Goal: Task Accomplishment & Management: Manage account settings

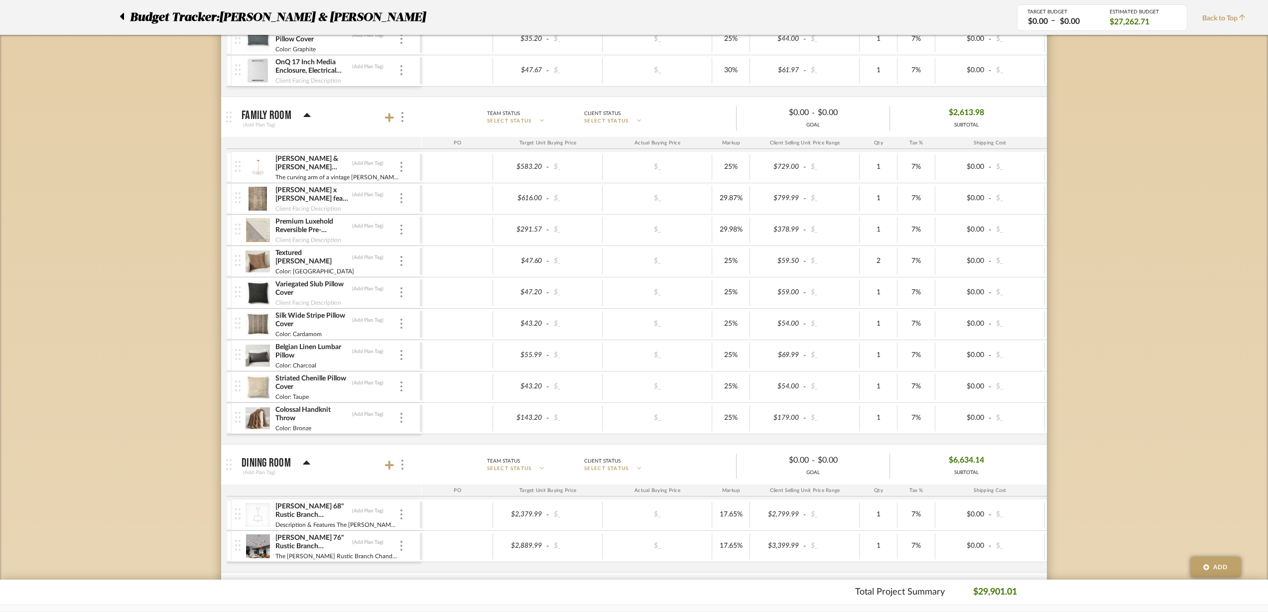
scroll to position [747, 0]
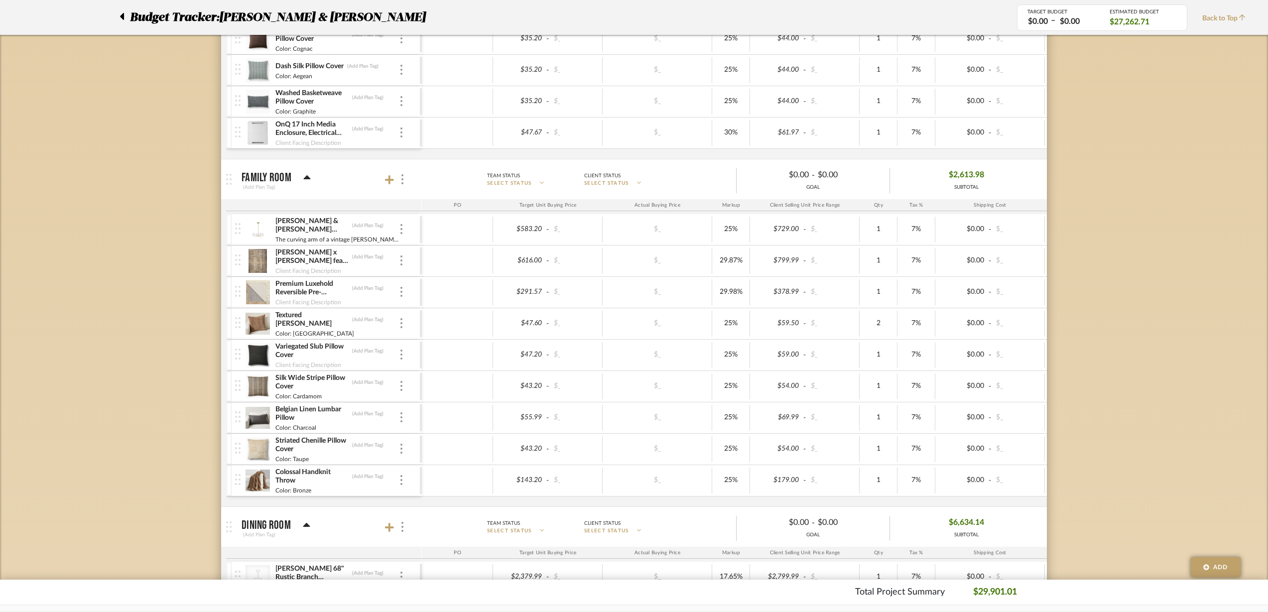
click at [389, 180] on icon at bounding box center [389, 179] width 9 height 9
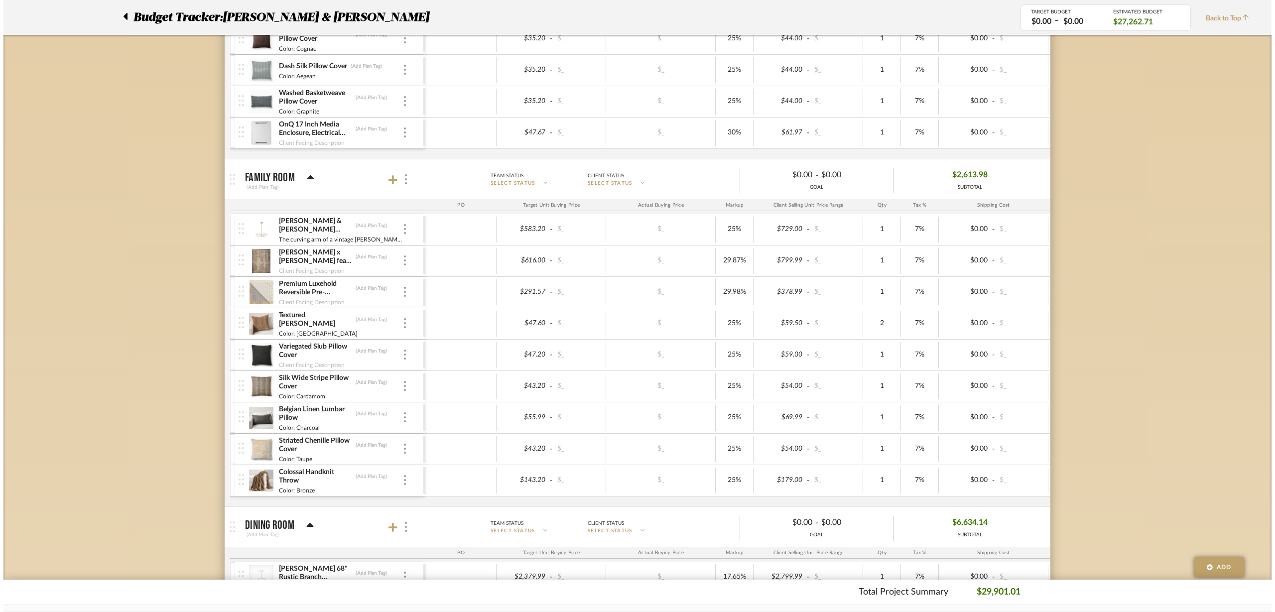
scroll to position [0, 0]
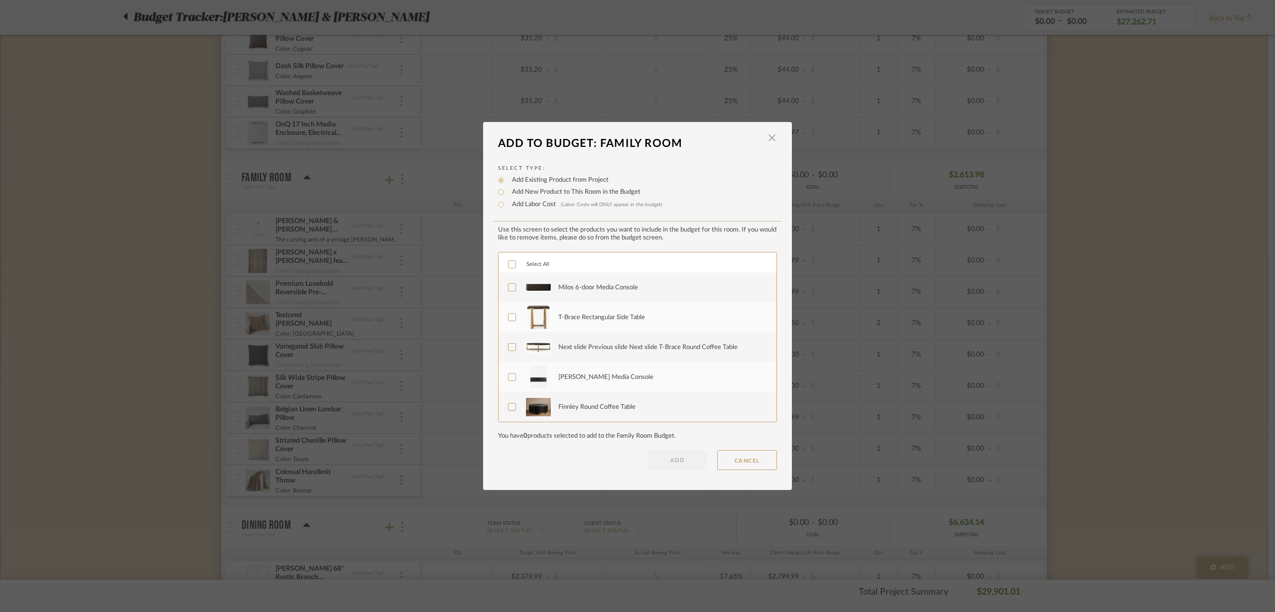
click at [509, 285] on icon at bounding box center [512, 287] width 7 height 7
click at [509, 319] on icon at bounding box center [512, 317] width 6 height 5
click at [509, 350] on icon at bounding box center [512, 347] width 7 height 7
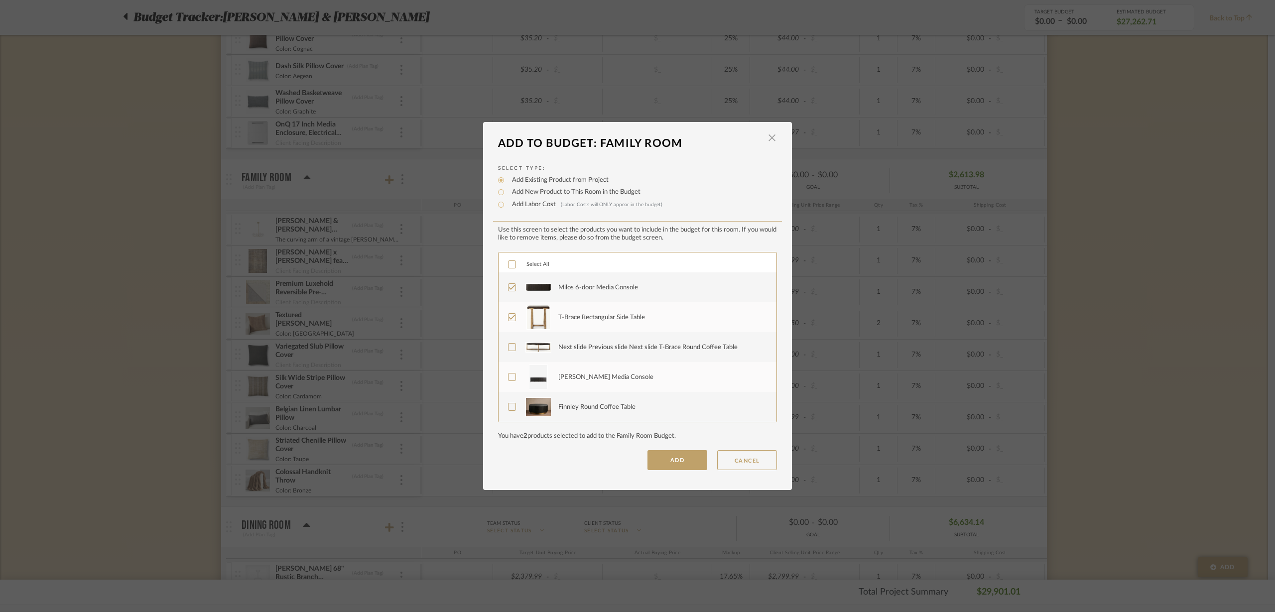
click at [508, 372] on label "[PERSON_NAME] Media Console" at bounding box center [636, 377] width 257 height 25
click at [509, 343] on icon at bounding box center [512, 344] width 7 height 7
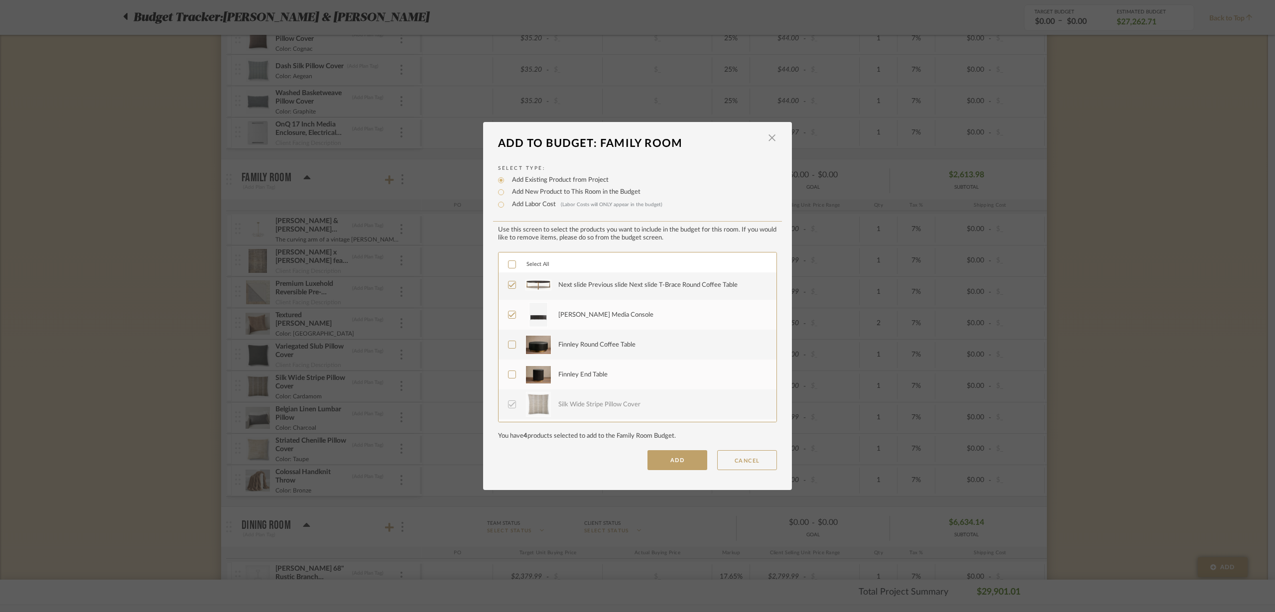
click at [509, 375] on icon at bounding box center [512, 375] width 6 height 5
click at [662, 455] on button "ADD" at bounding box center [678, 460] width 60 height 20
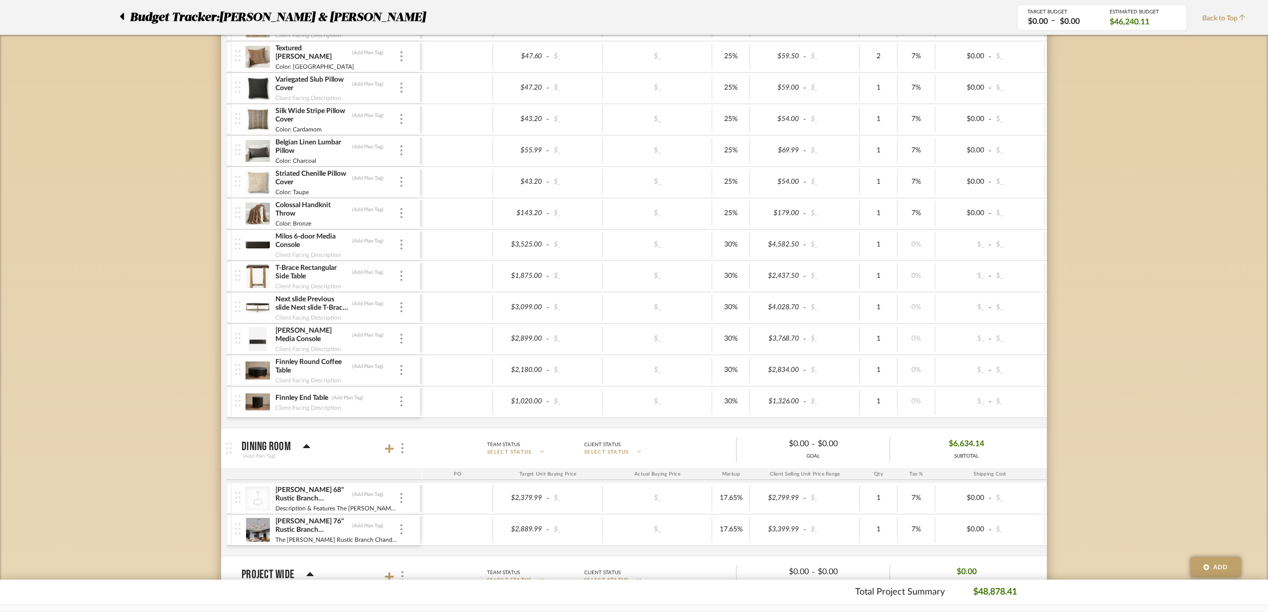
scroll to position [996, 0]
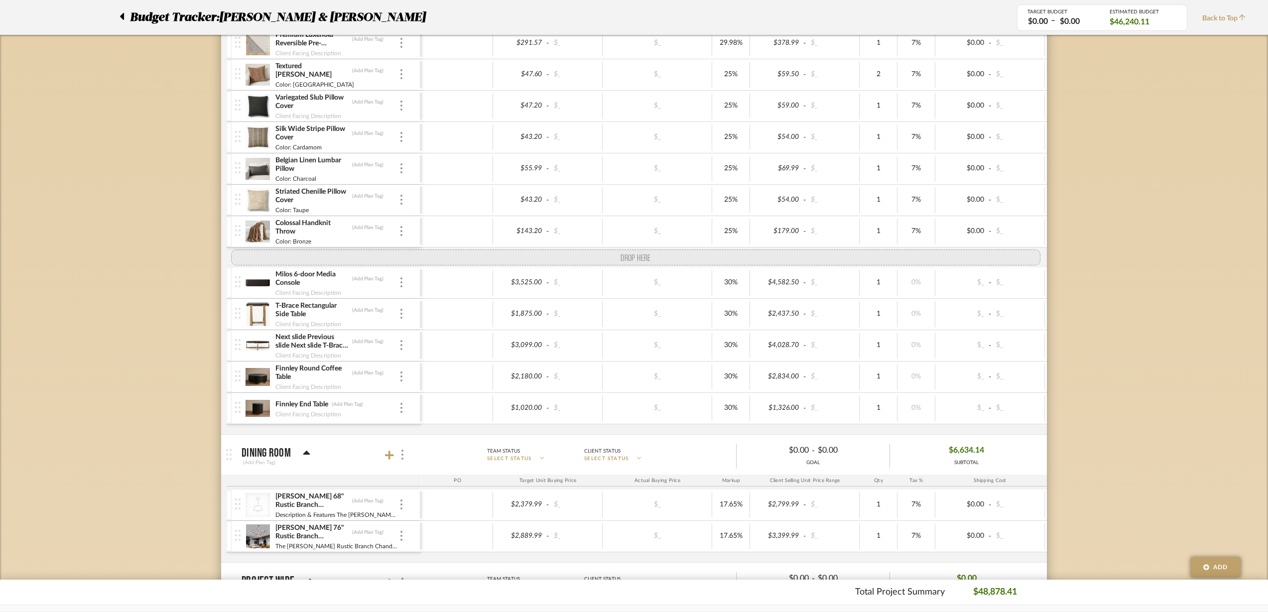
drag, startPoint x: 237, startPoint y: 358, endPoint x: 236, endPoint y: 256, distance: 102.1
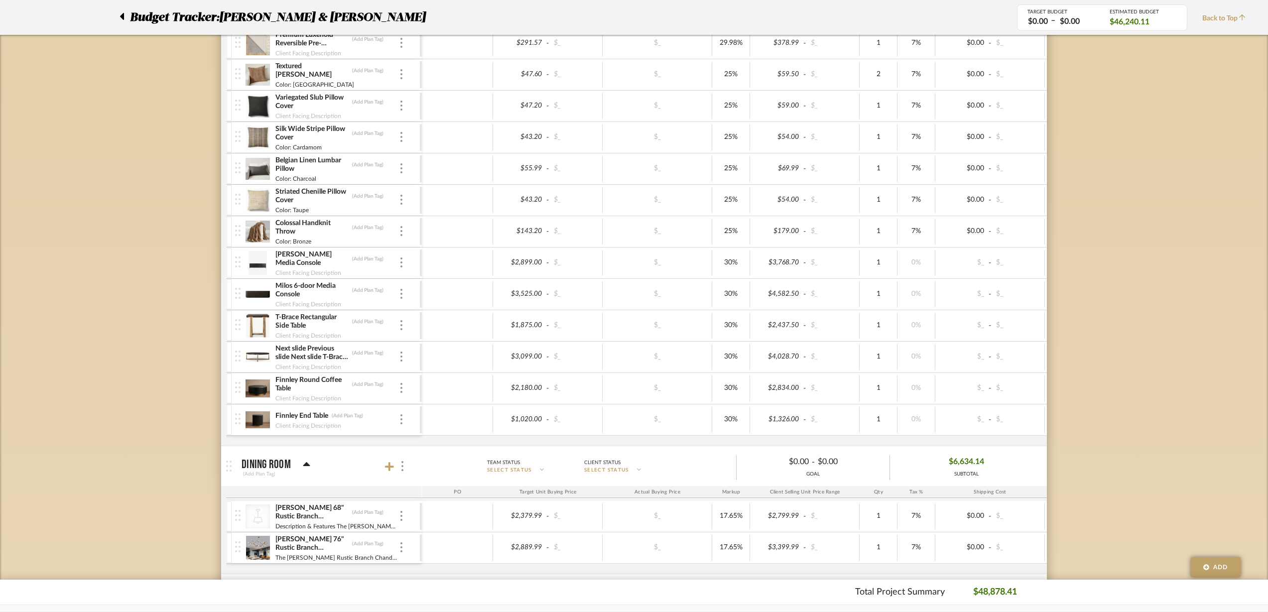
click at [989, 262] on span "-" at bounding box center [990, 263] width 6 height 10
type input "369"
type input "299"
drag, startPoint x: 285, startPoint y: 354, endPoint x: 264, endPoint y: 354, distance: 20.9
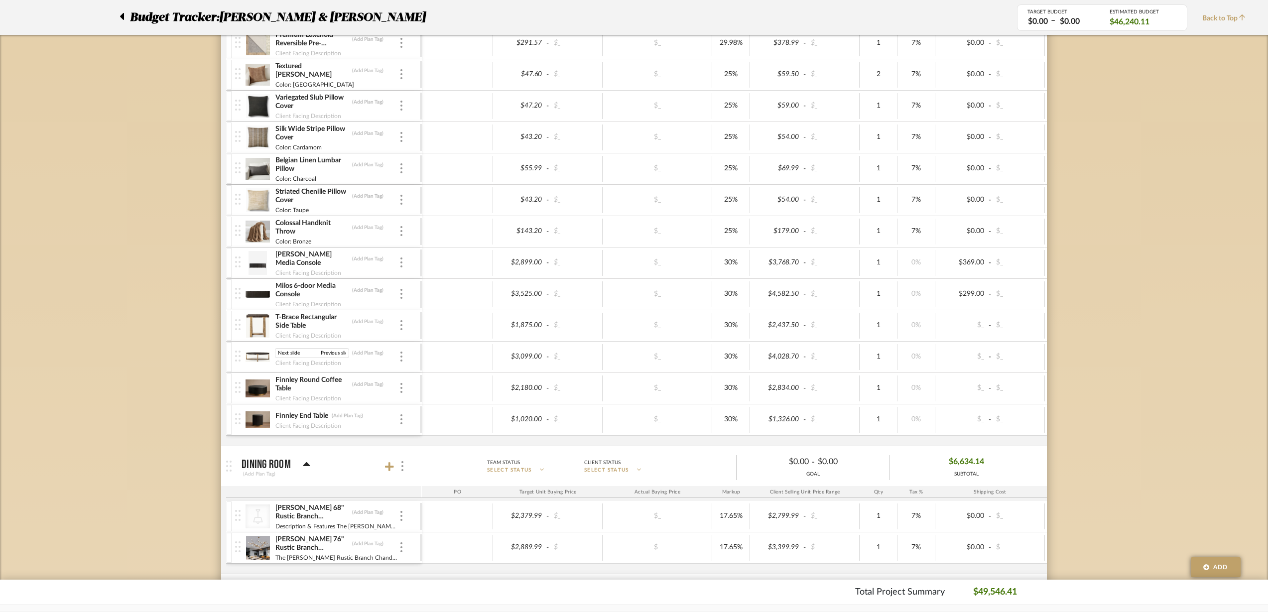
click at [264, 354] on div "Next slide Previous slide Next slide T-Brace Round Coffee Table Next slide Prev…" at bounding box center [327, 357] width 185 height 31
type input "T-Brace Round Coffee Table"
click at [375, 359] on div "T-Brace Round Coffee Table (Add Plan Tag) Client Facing Description" at bounding box center [337, 357] width 124 height 31
type input "299"
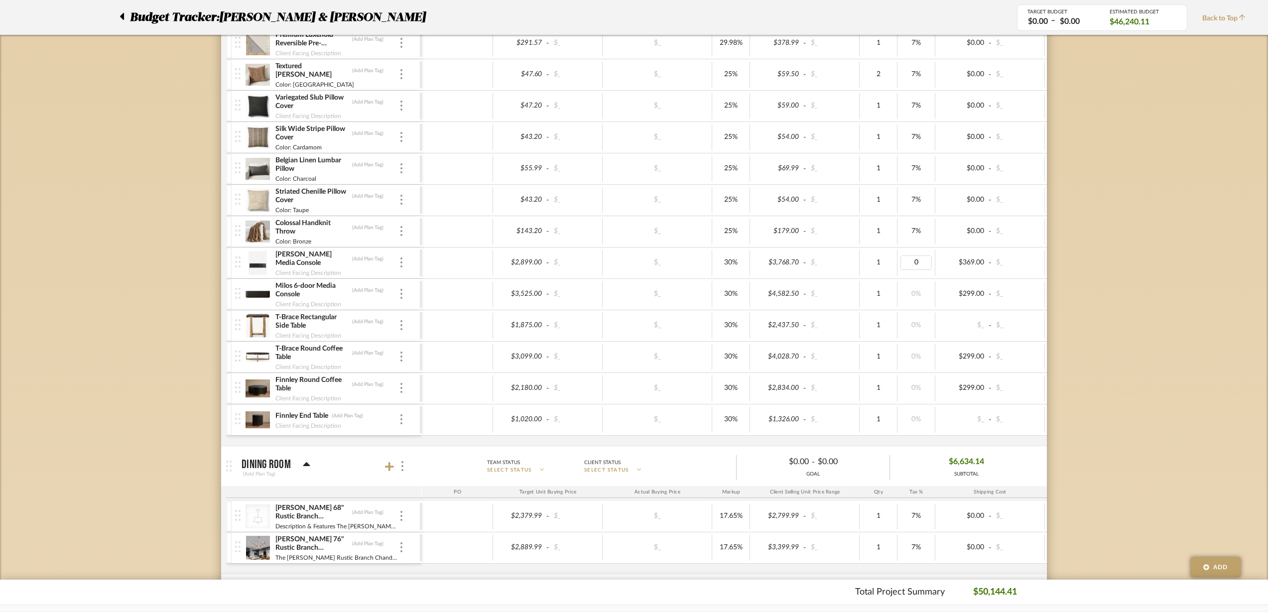
type input "7"
click at [918, 285] on div "0%" at bounding box center [917, 294] width 38 height 26
type input "7"
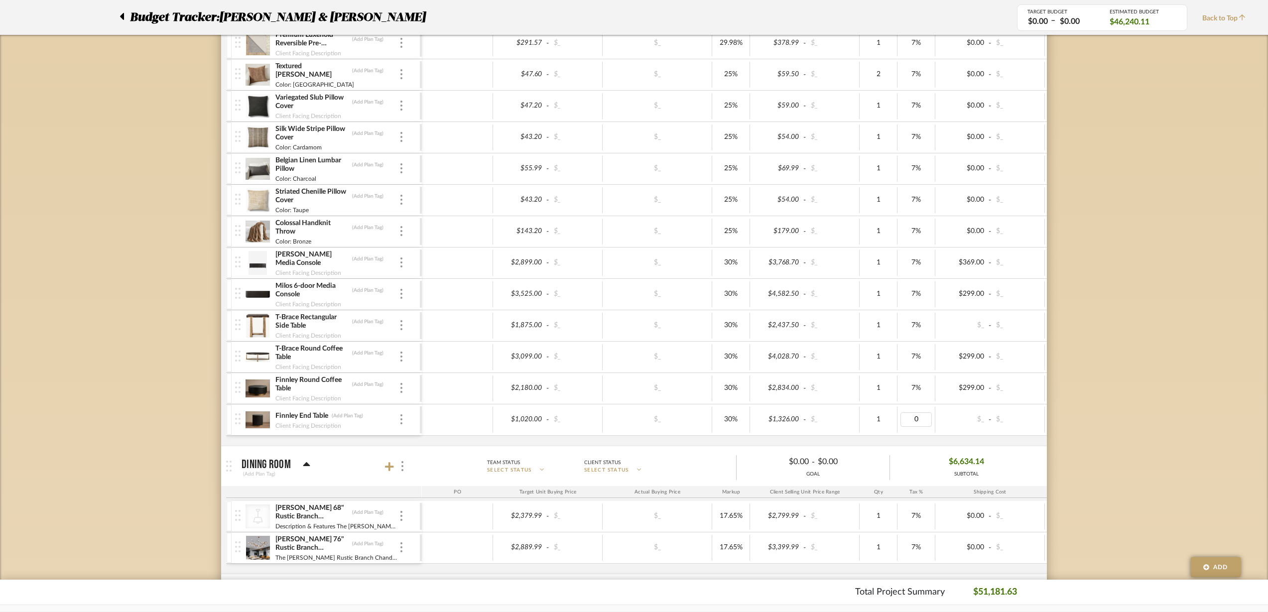
type input "7"
click at [1112, 354] on div "Budget Tracker: [PERSON_NAME] & [PERSON_NAME] Non-Transparent Last Updated: [PE…" at bounding box center [634, 28] width 1268 height 1907
type input "2319.20"
type input "3478"
type input "4230"
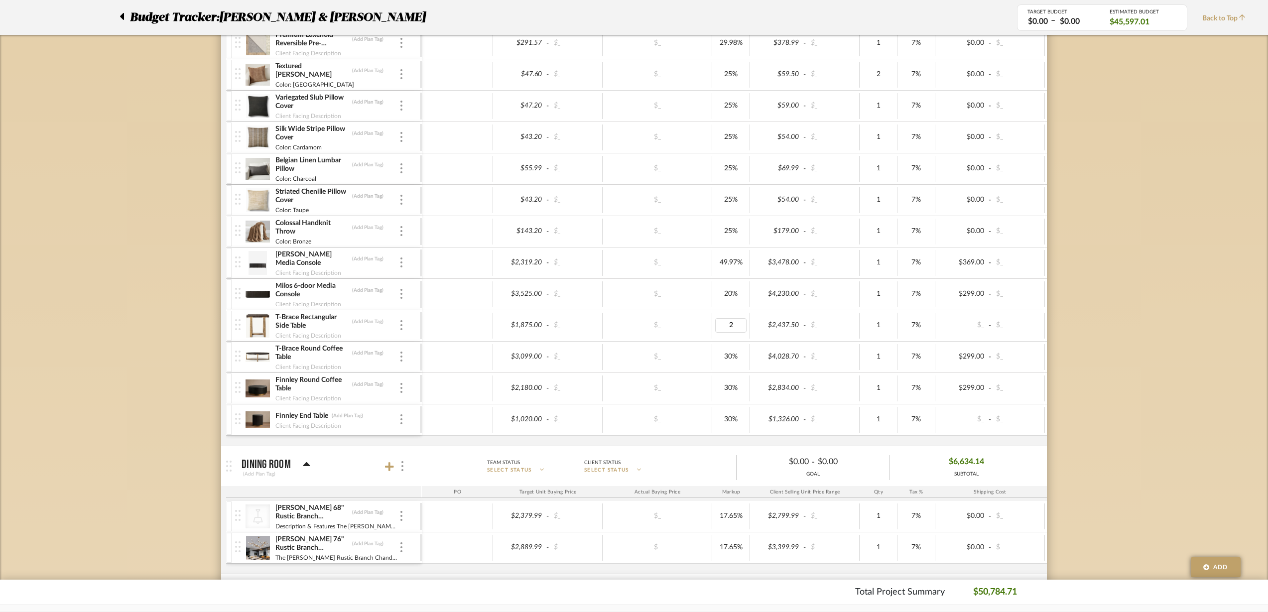
type input "20"
click at [694, 356] on div "$_" at bounding box center [657, 357] width 103 height 14
type input "2499"
type input "15"
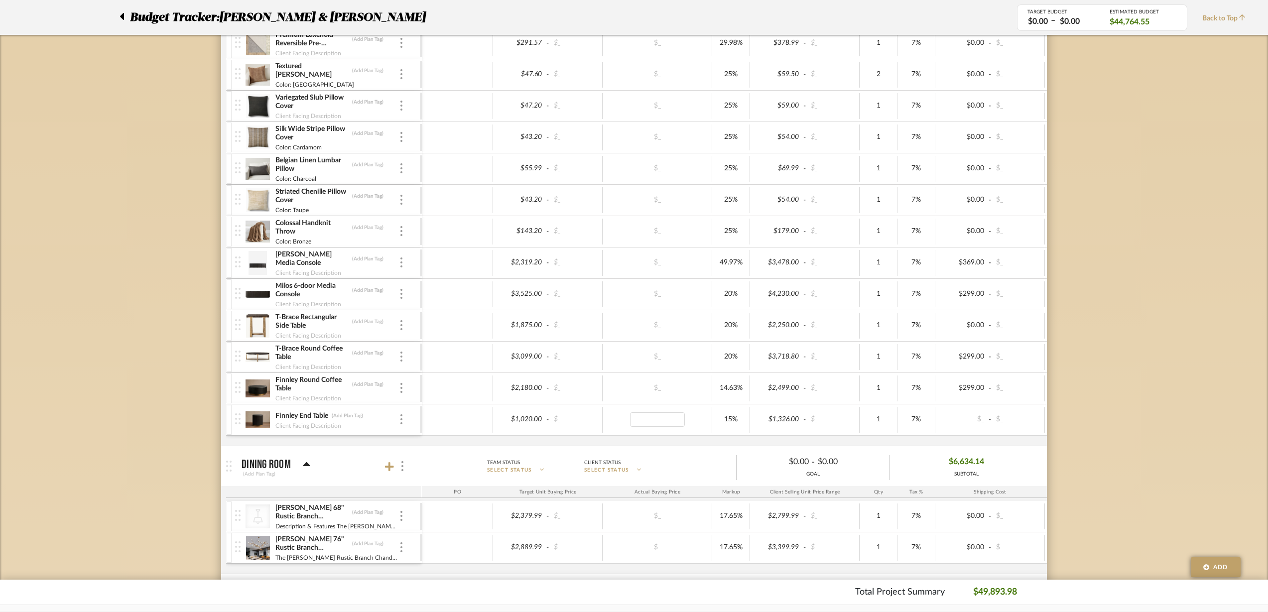
click at [692, 422] on div at bounding box center [657, 420] width 103 height 14
type input "1199"
click at [833, 407] on div "$1,020.00 - $_ $_ 15% $1,199.00 - $_ 1 7% $0.00 - $_ 0% Taxable $1,255.11" at bounding box center [837, 420] width 830 height 27
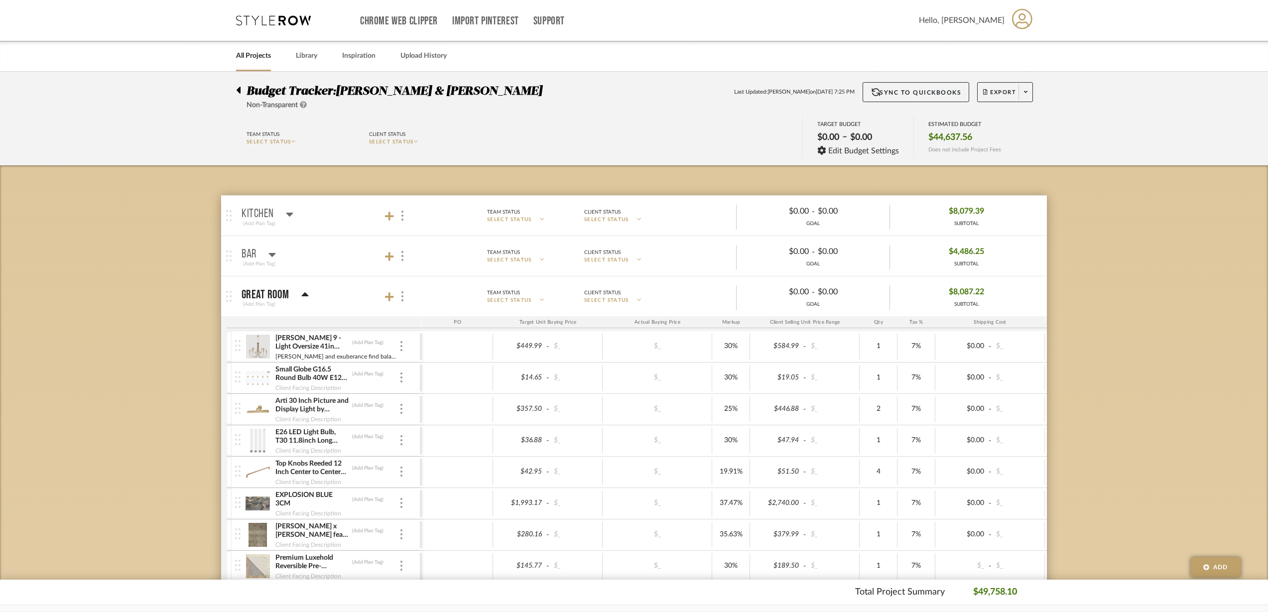
click at [1004, 94] on span "Export" at bounding box center [999, 96] width 33 height 15
click at [1000, 121] on span "Export PDF" at bounding box center [1022, 121] width 75 height 8
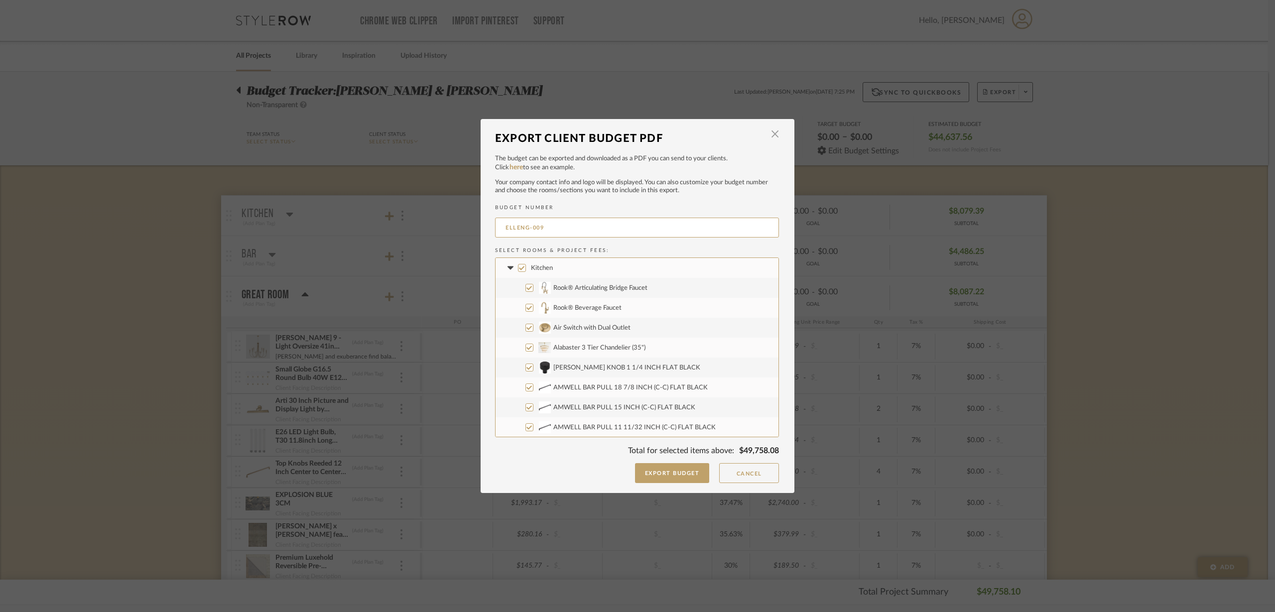
click at [519, 266] on input "Kitchen" at bounding box center [522, 268] width 8 height 8
checkbox input "false"
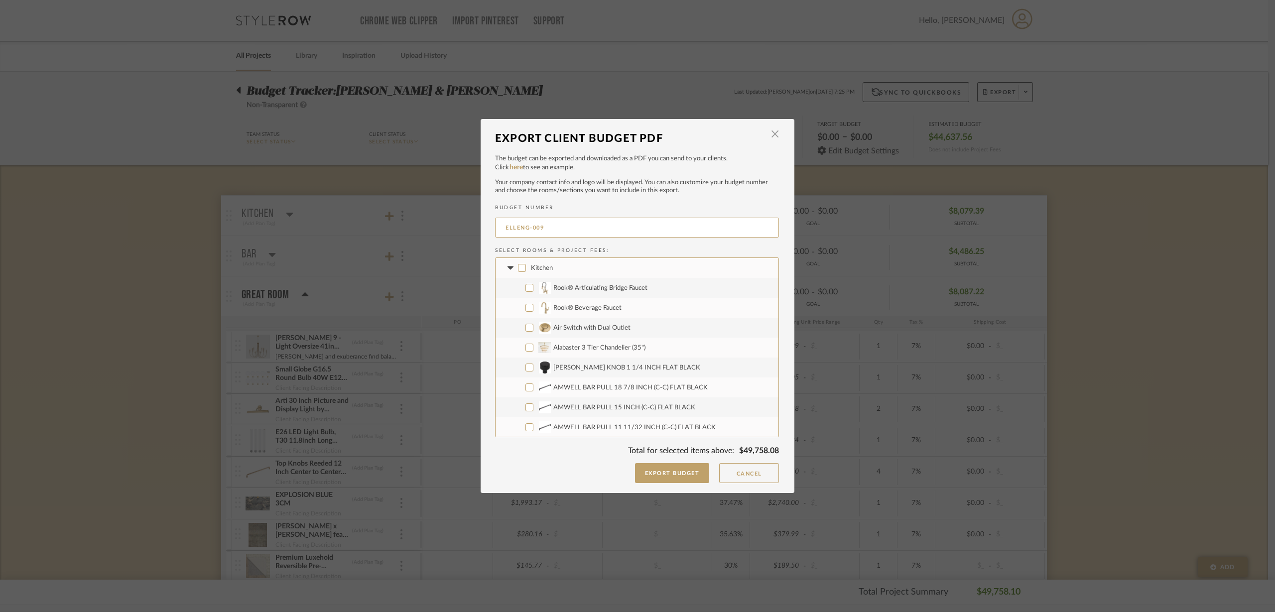
checkbox input "false"
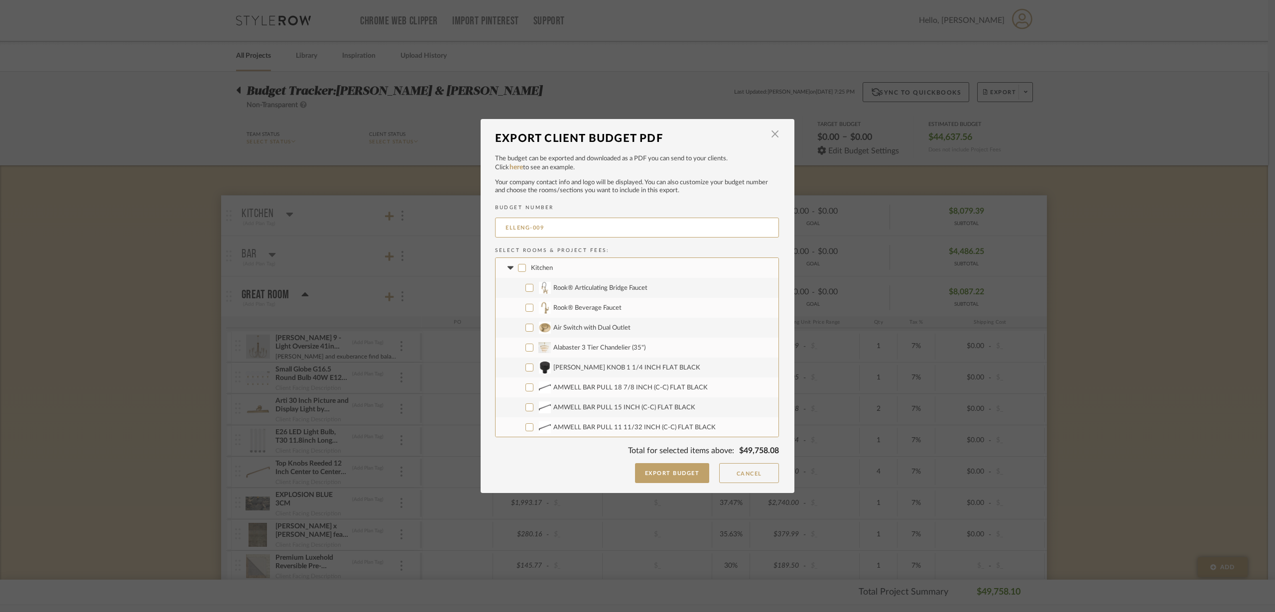
checkbox input "false"
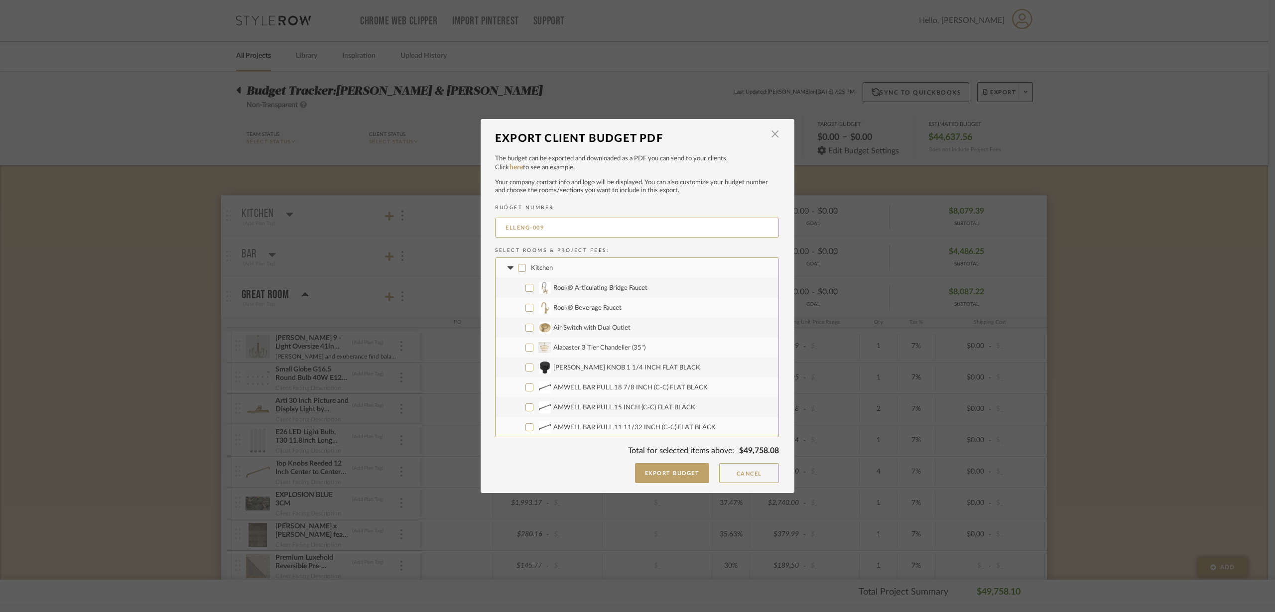
checkbox input "false"
click at [505, 266] on icon at bounding box center [510, 268] width 10 height 4
click at [518, 285] on input "Bar" at bounding box center [522, 288] width 8 height 8
checkbox input "false"
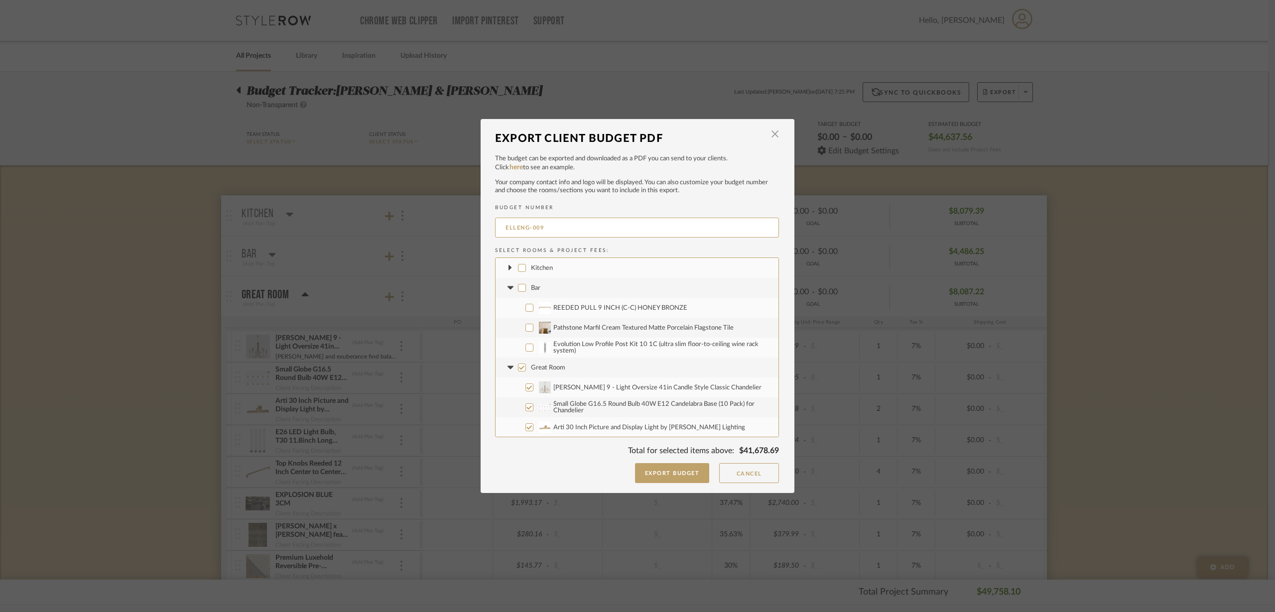
checkbox input "false"
click at [507, 284] on fa-icon at bounding box center [510, 288] width 10 height 10
click at [518, 307] on input "Great Room" at bounding box center [522, 308] width 8 height 8
checkbox input "false"
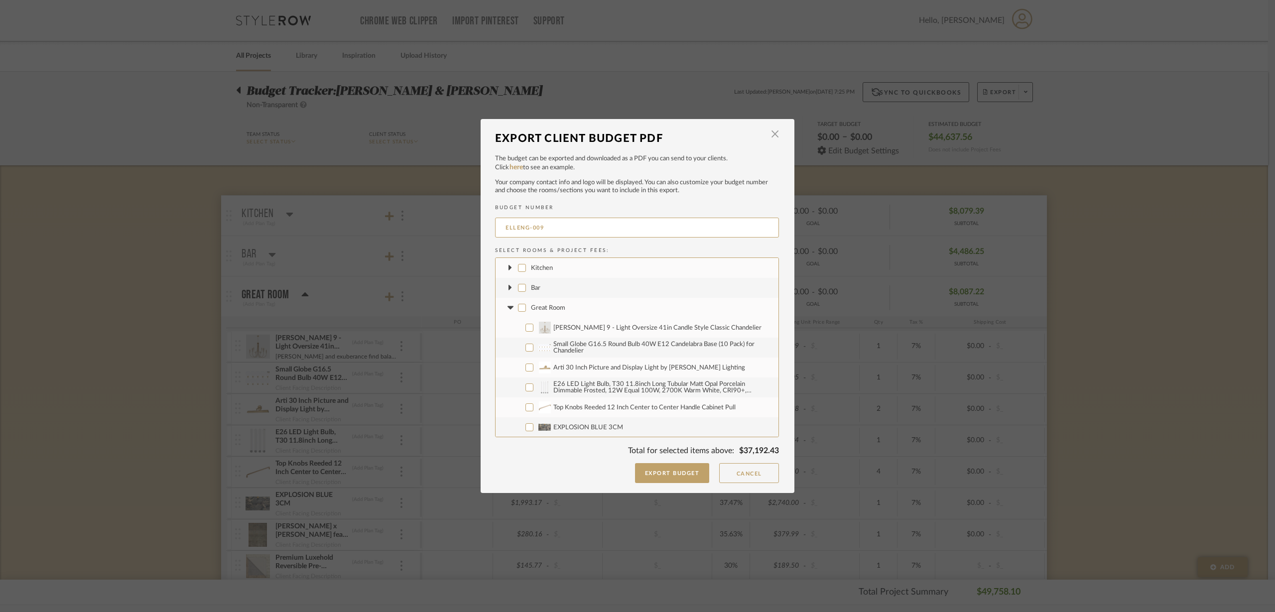
checkbox input "false"
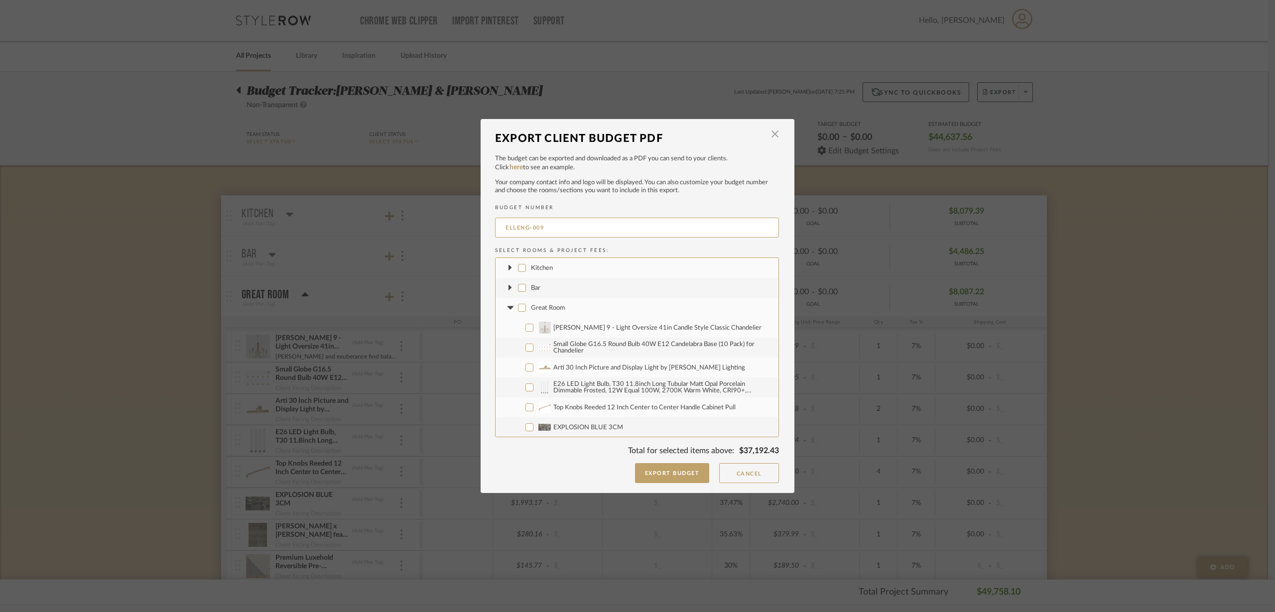
checkbox input "false"
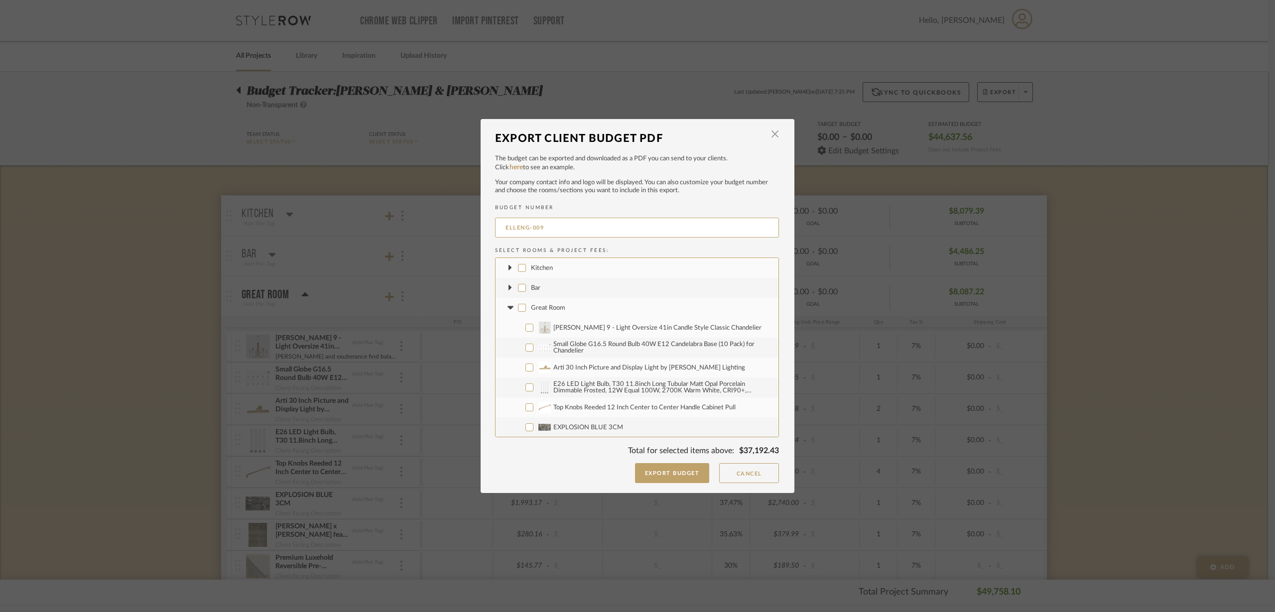
checkbox input "false"
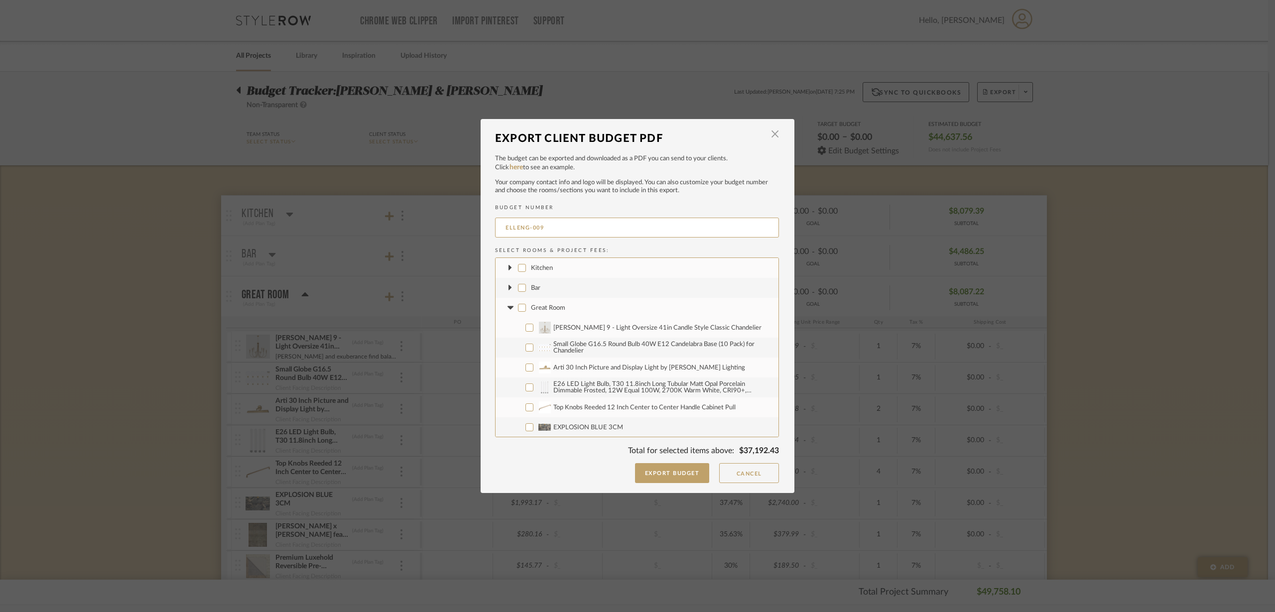
checkbox input "false"
click at [509, 307] on icon at bounding box center [510, 307] width 6 height 3
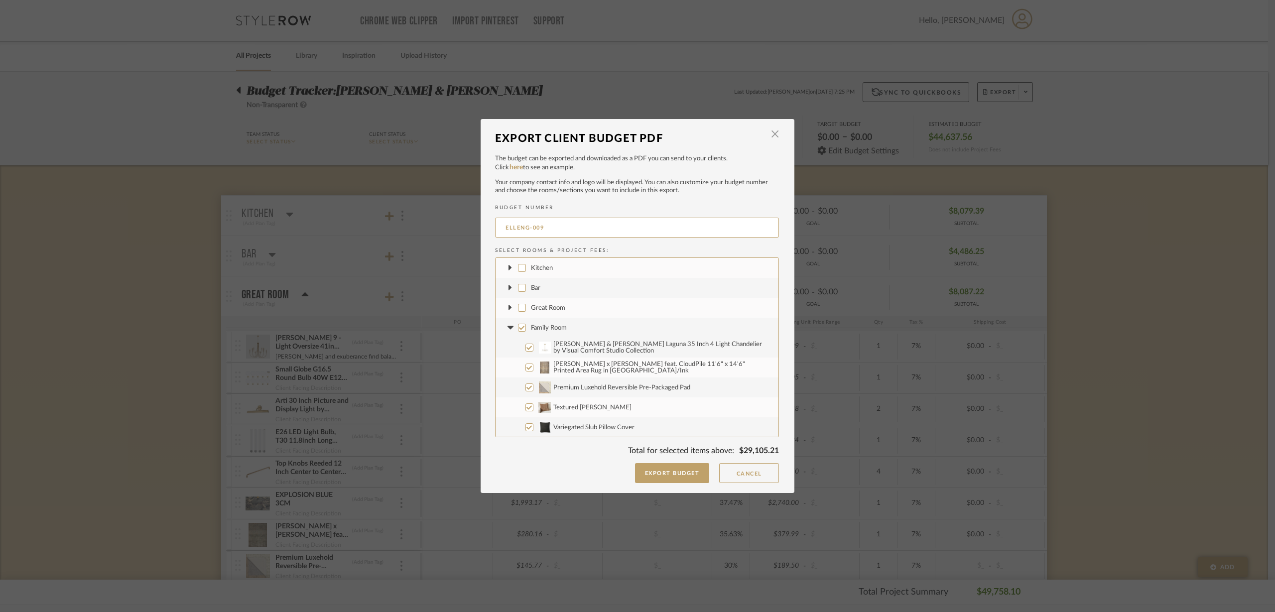
click at [518, 325] on input "Family Room" at bounding box center [522, 328] width 8 height 8
checkbox input "false"
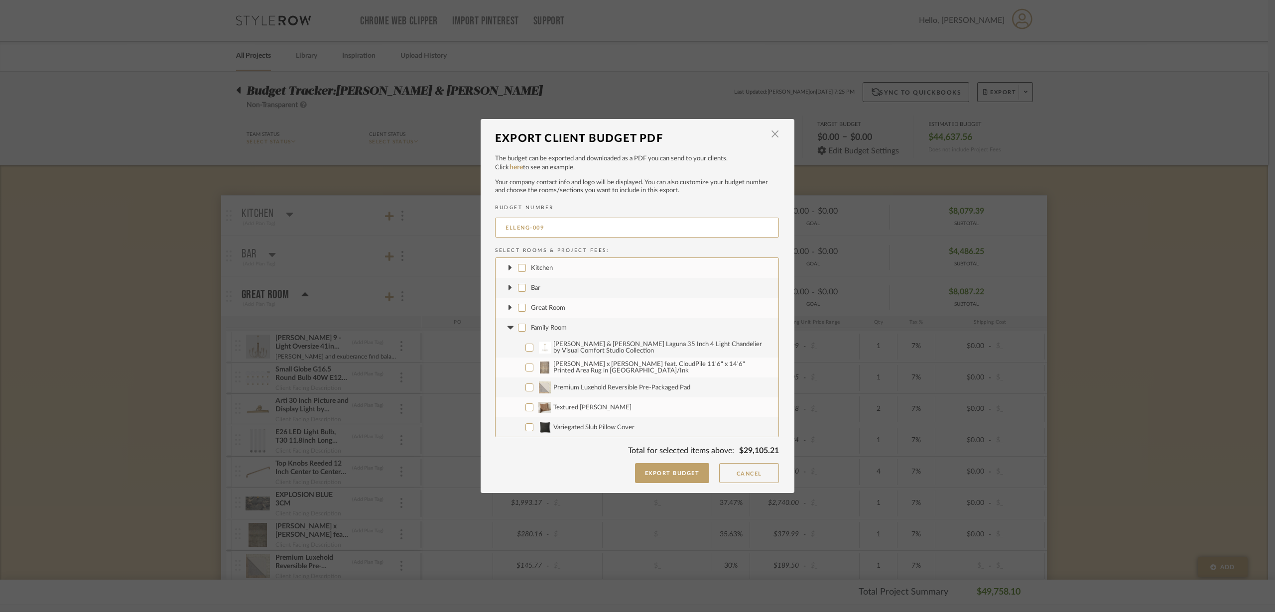
checkbox input "false"
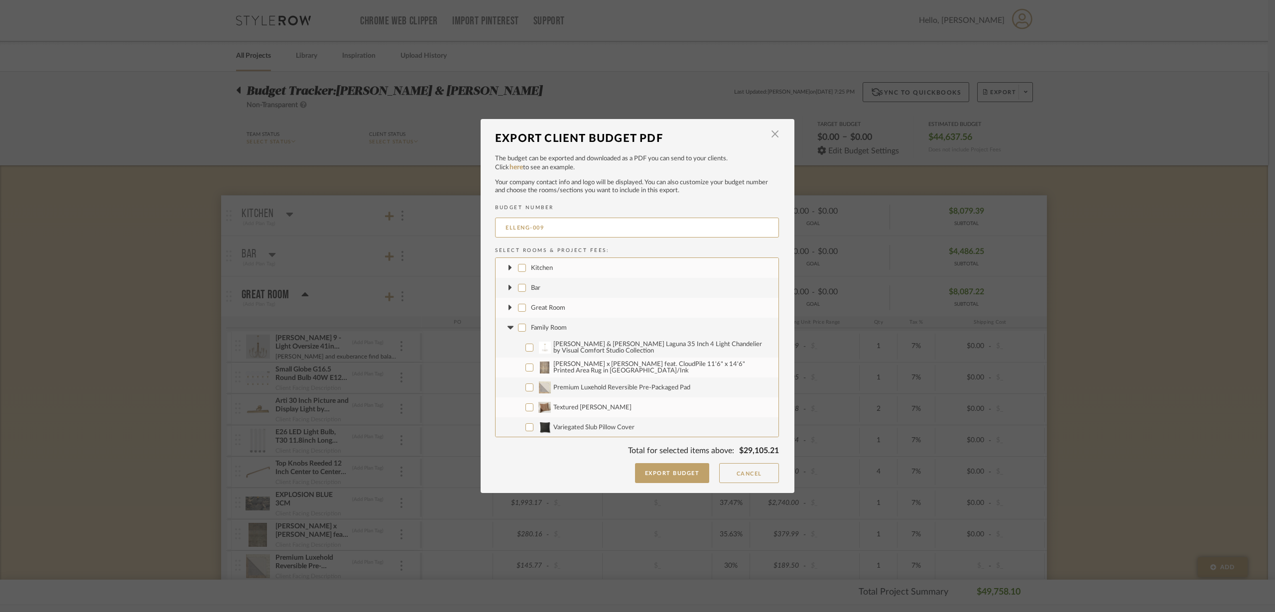
checkbox input "false"
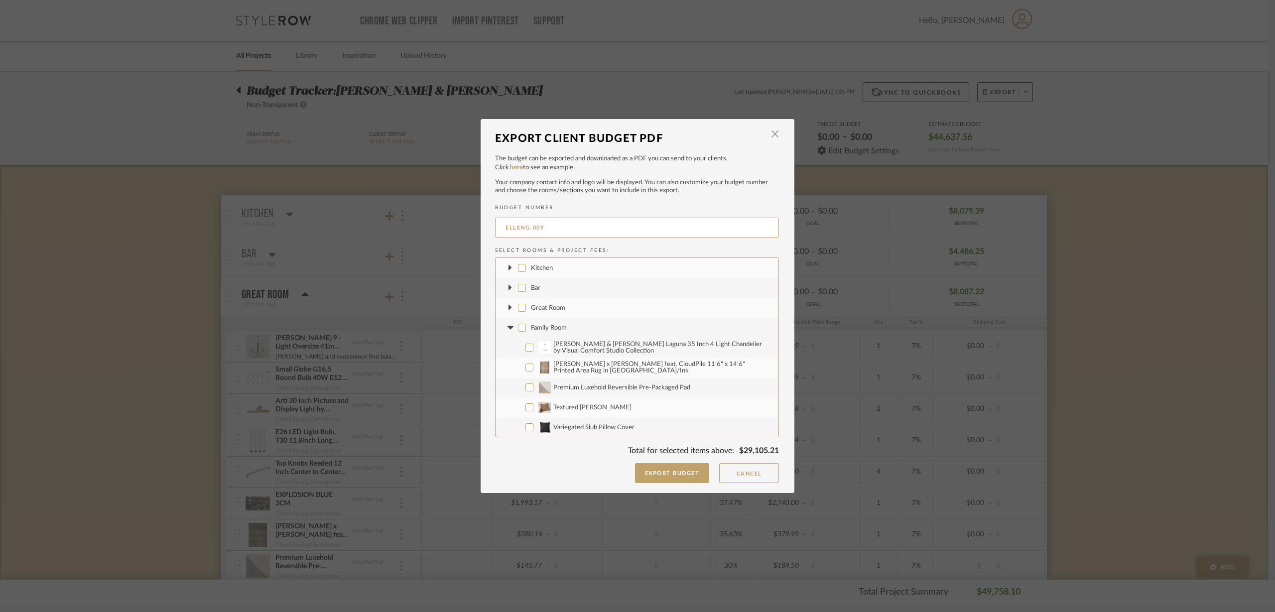
checkbox input "false"
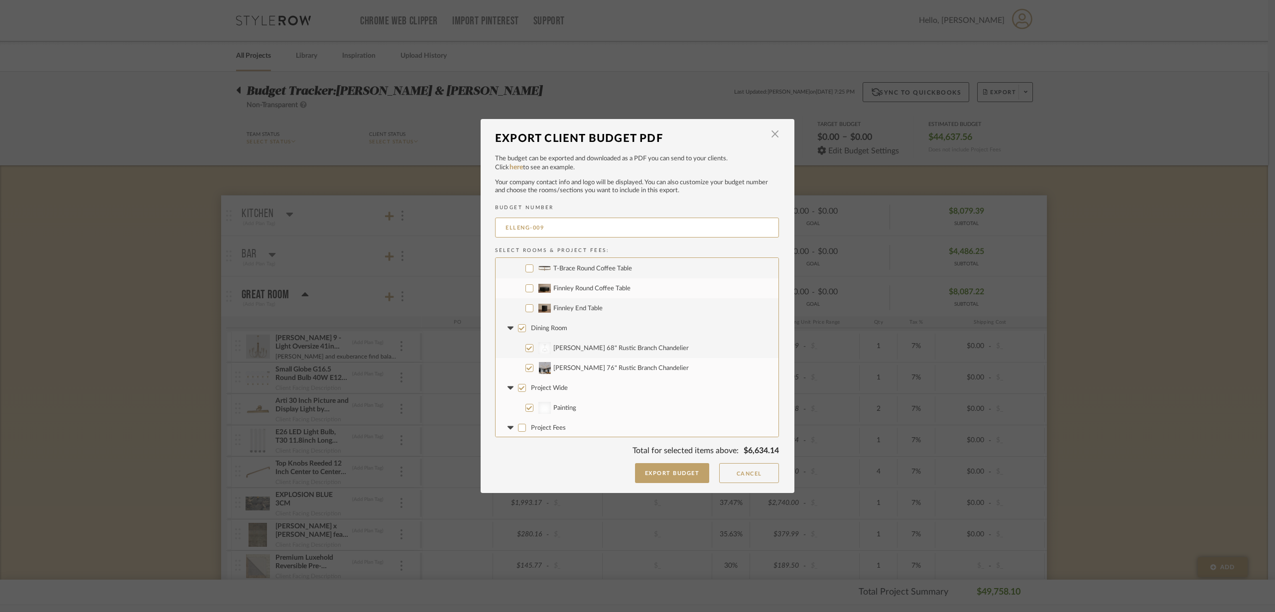
scroll to position [339, 0]
click at [520, 308] on input "Dining Room" at bounding box center [522, 307] width 8 height 8
checkbox input "false"
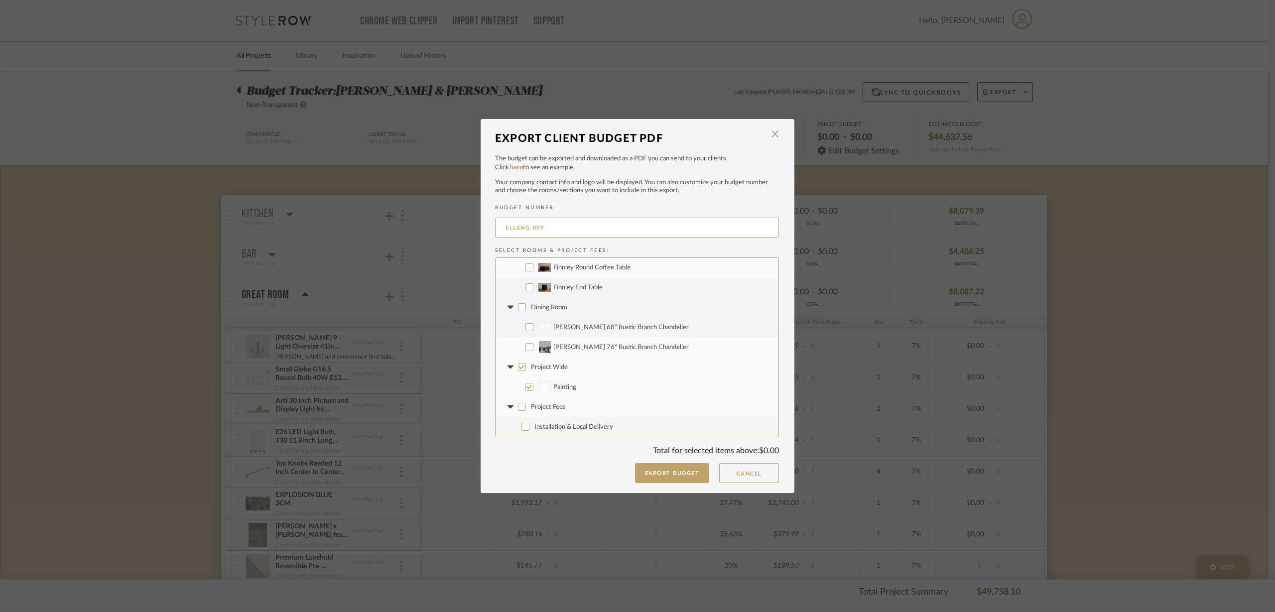
click at [519, 369] on input "Project Wide" at bounding box center [522, 367] width 8 height 8
checkbox input "false"
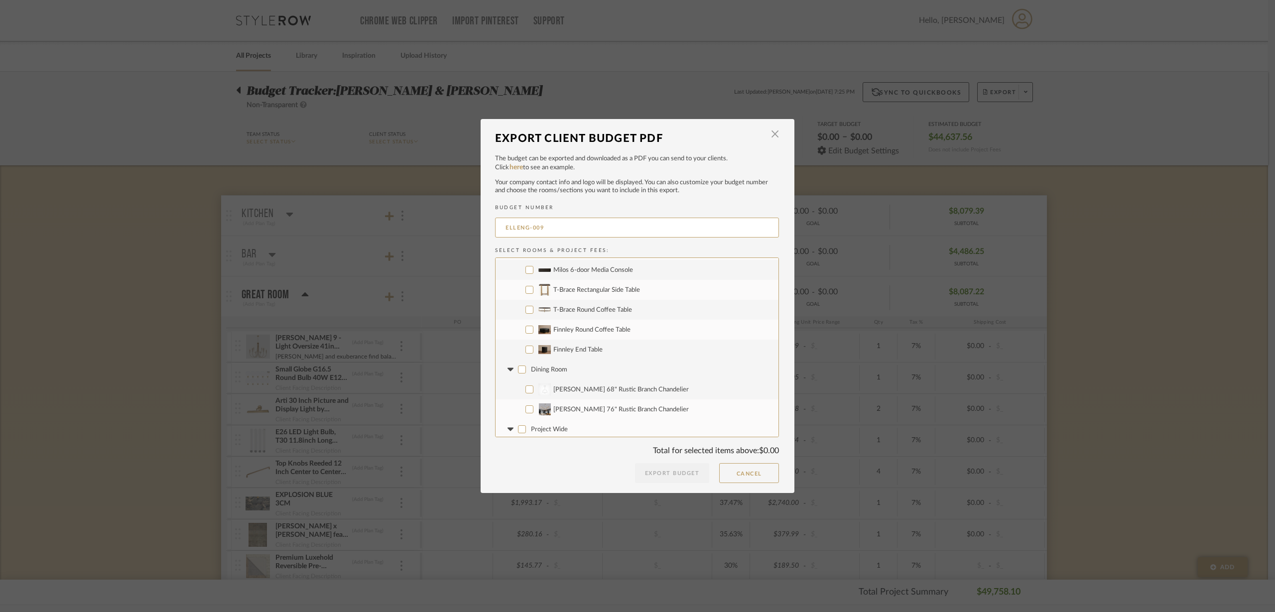
click at [528, 350] on input "Finnley End Table" at bounding box center [530, 350] width 8 height 8
checkbox input "true"
click at [526, 331] on input "Finnley Round Coffee Table" at bounding box center [530, 330] width 8 height 8
checkbox input "true"
click at [526, 307] on input "T-Brace Round Coffee Table" at bounding box center [530, 310] width 8 height 8
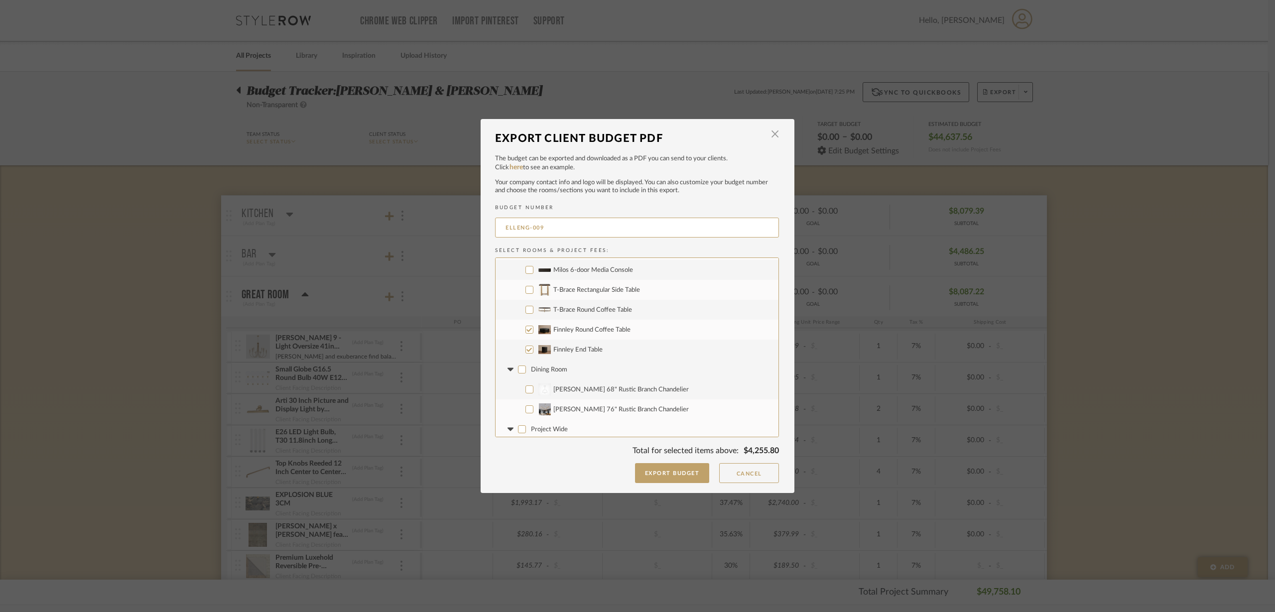
checkbox input "true"
click at [526, 286] on input "T-Brace Rectangular Side Table" at bounding box center [530, 290] width 8 height 8
checkbox input "true"
click at [528, 267] on input "Milos 6-door Media Console" at bounding box center [530, 270] width 8 height 8
checkbox input "true"
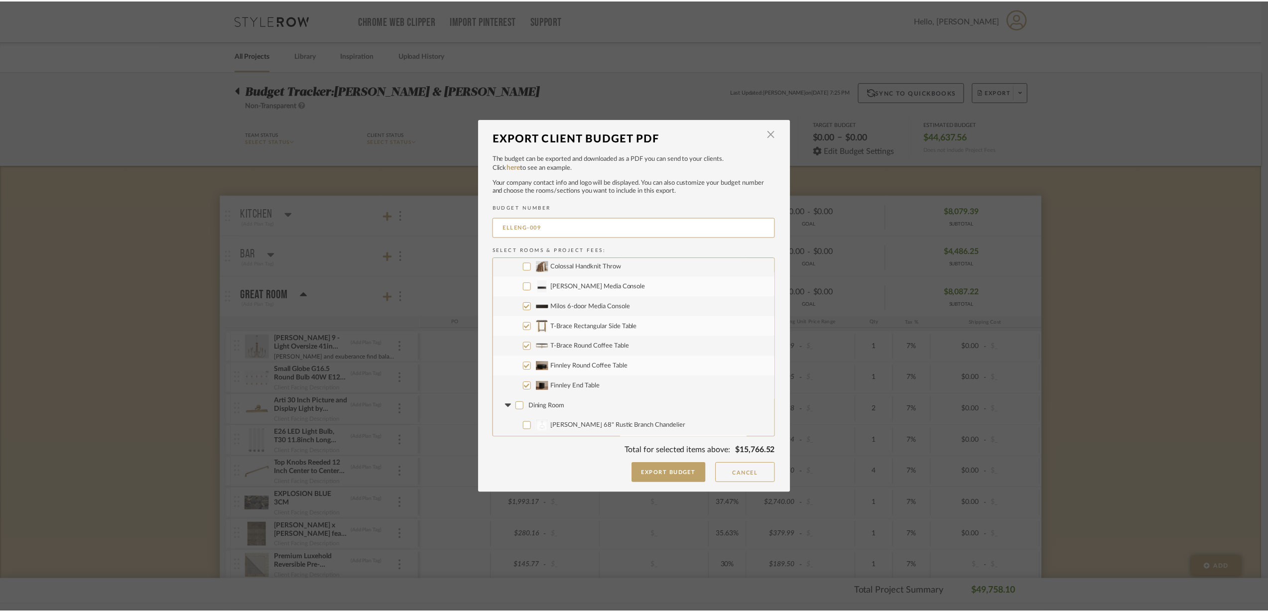
scroll to position [215, 0]
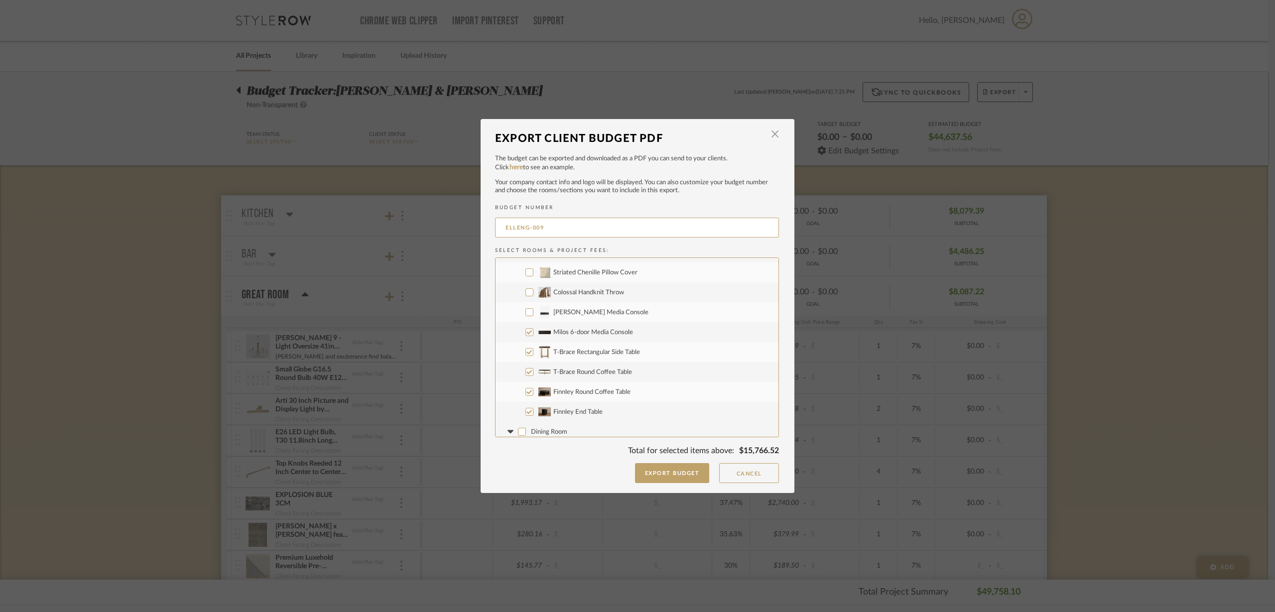
click at [526, 310] on input "[PERSON_NAME] Media Console" at bounding box center [530, 312] width 8 height 8
checkbox input "true"
click at [559, 220] on input "ELLENG-009" at bounding box center [637, 228] width 284 height 20
click at [564, 222] on input "ELLENG-009" at bounding box center [637, 228] width 284 height 20
drag, startPoint x: 564, startPoint y: 222, endPoint x: 441, endPoint y: 223, distance: 123.1
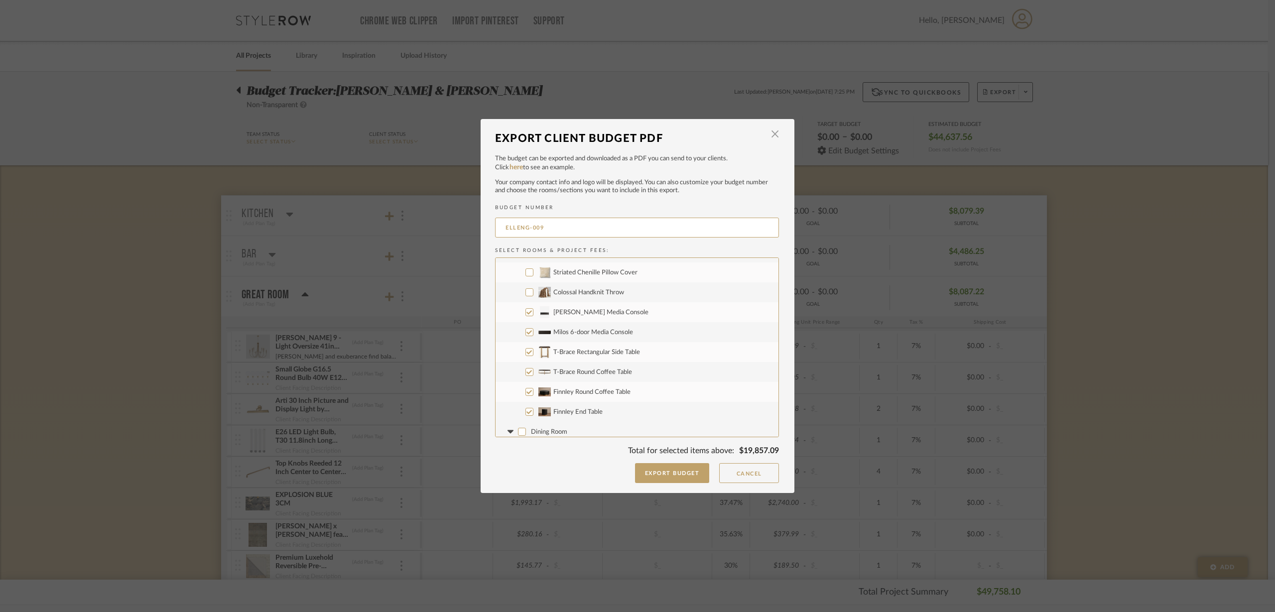
click at [445, 218] on div "Export Client Budget PDF × The budget can be exported and downloaded as a PDF y…" at bounding box center [637, 306] width 1275 height 612
type input "[PERSON_NAME]-006"
click at [671, 476] on button "Export Budget" at bounding box center [672, 473] width 75 height 20
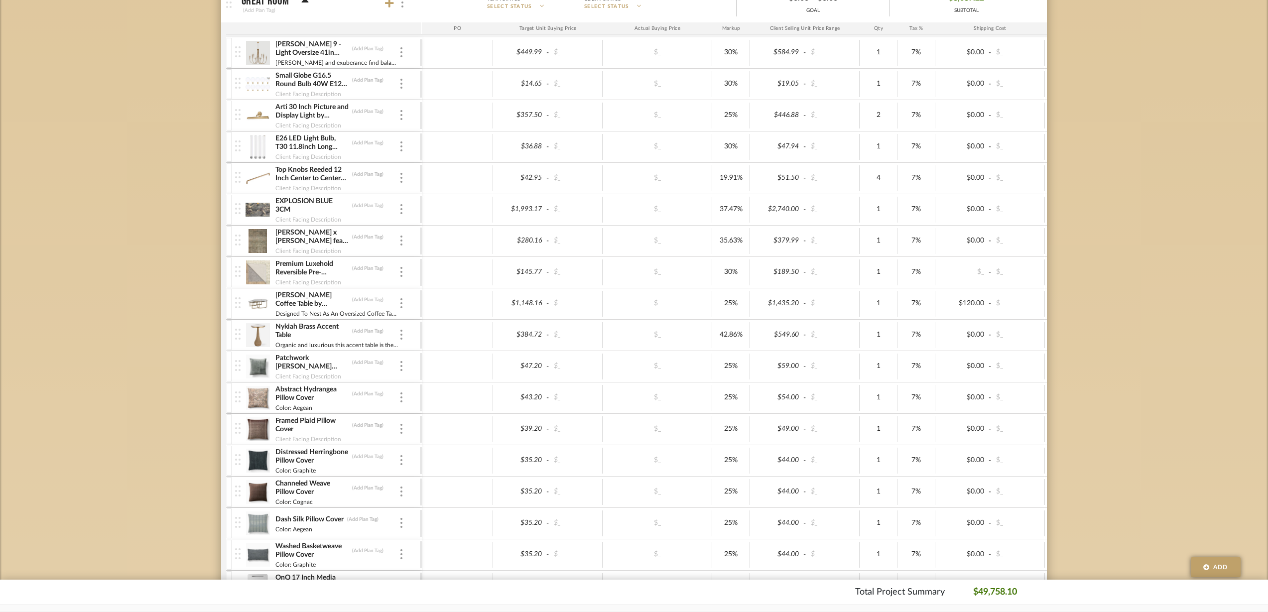
scroll to position [311, 0]
